Goal: Task Accomplishment & Management: Use online tool/utility

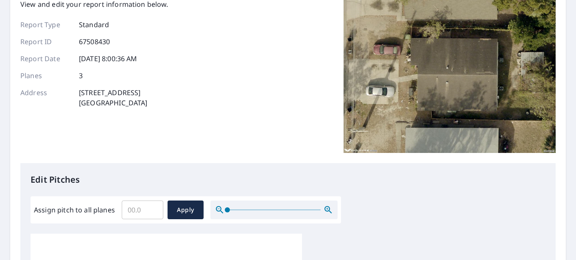
scroll to position [85, 0]
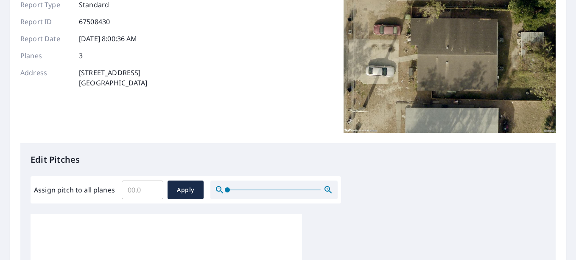
click at [141, 189] on input "Assign pitch to all planes" at bounding box center [143, 190] width 42 height 24
type input "2"
click at [186, 190] on span "Apply" at bounding box center [185, 190] width 22 height 11
type input "2"
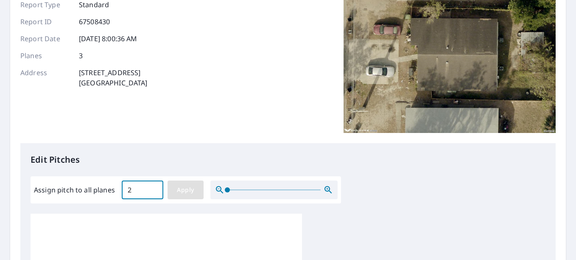
type input "2"
click at [174, 191] on span "Apply" at bounding box center [185, 190] width 22 height 11
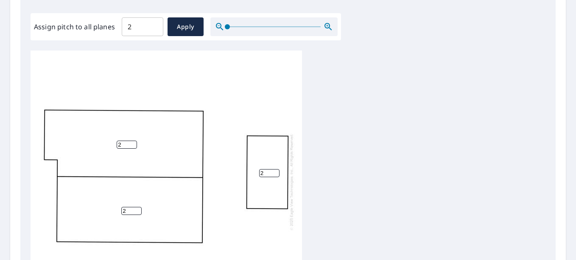
scroll to position [412, 0]
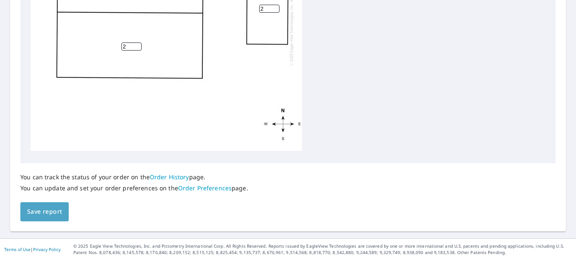
click at [26, 209] on button "Save report" at bounding box center [44, 211] width 48 height 19
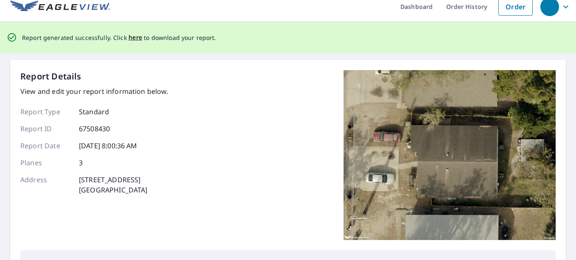
scroll to position [0, 0]
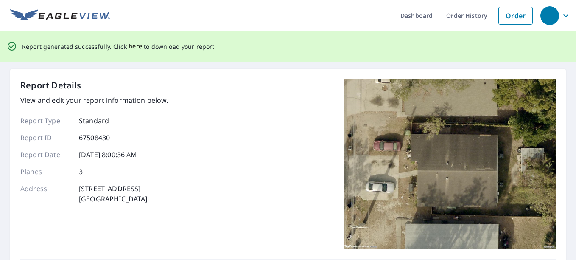
click at [129, 42] on span "here" at bounding box center [136, 46] width 14 height 11
click at [132, 46] on span "here" at bounding box center [136, 46] width 14 height 11
